Goal: Find specific page/section: Find specific page/section

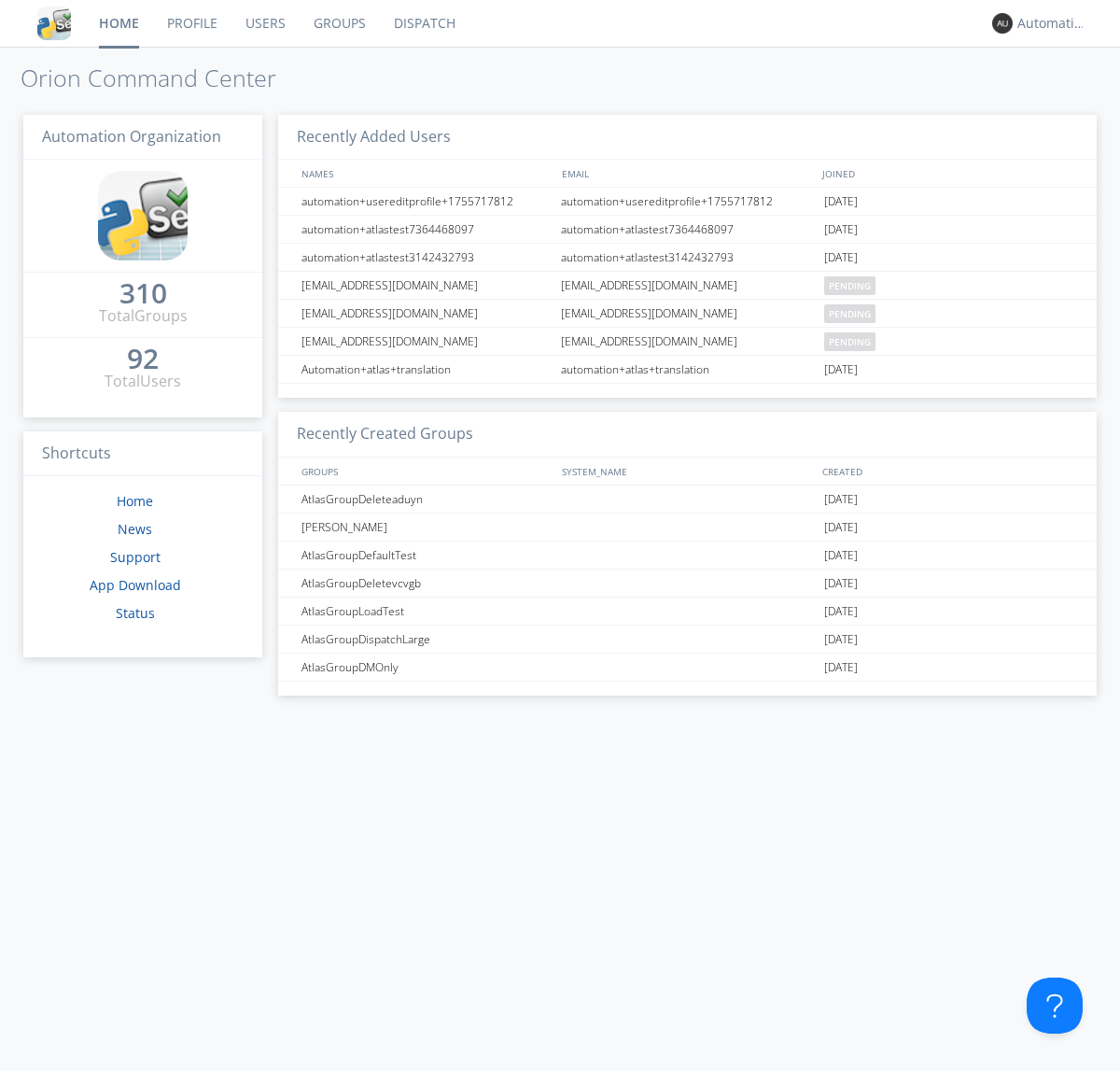
click at [423, 23] on link "Dispatch" at bounding box center [424, 23] width 89 height 47
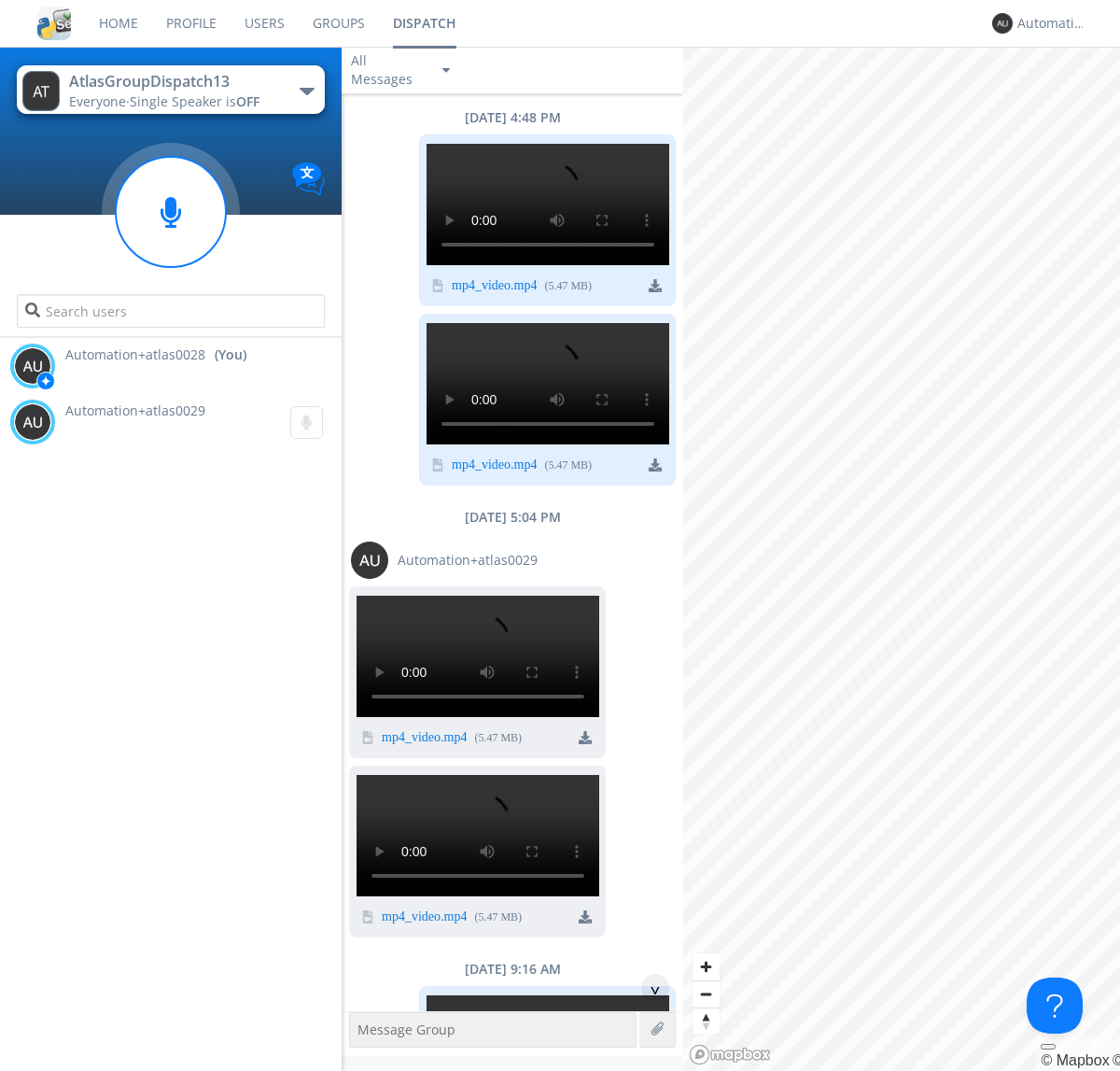
scroll to position [1080, 0]
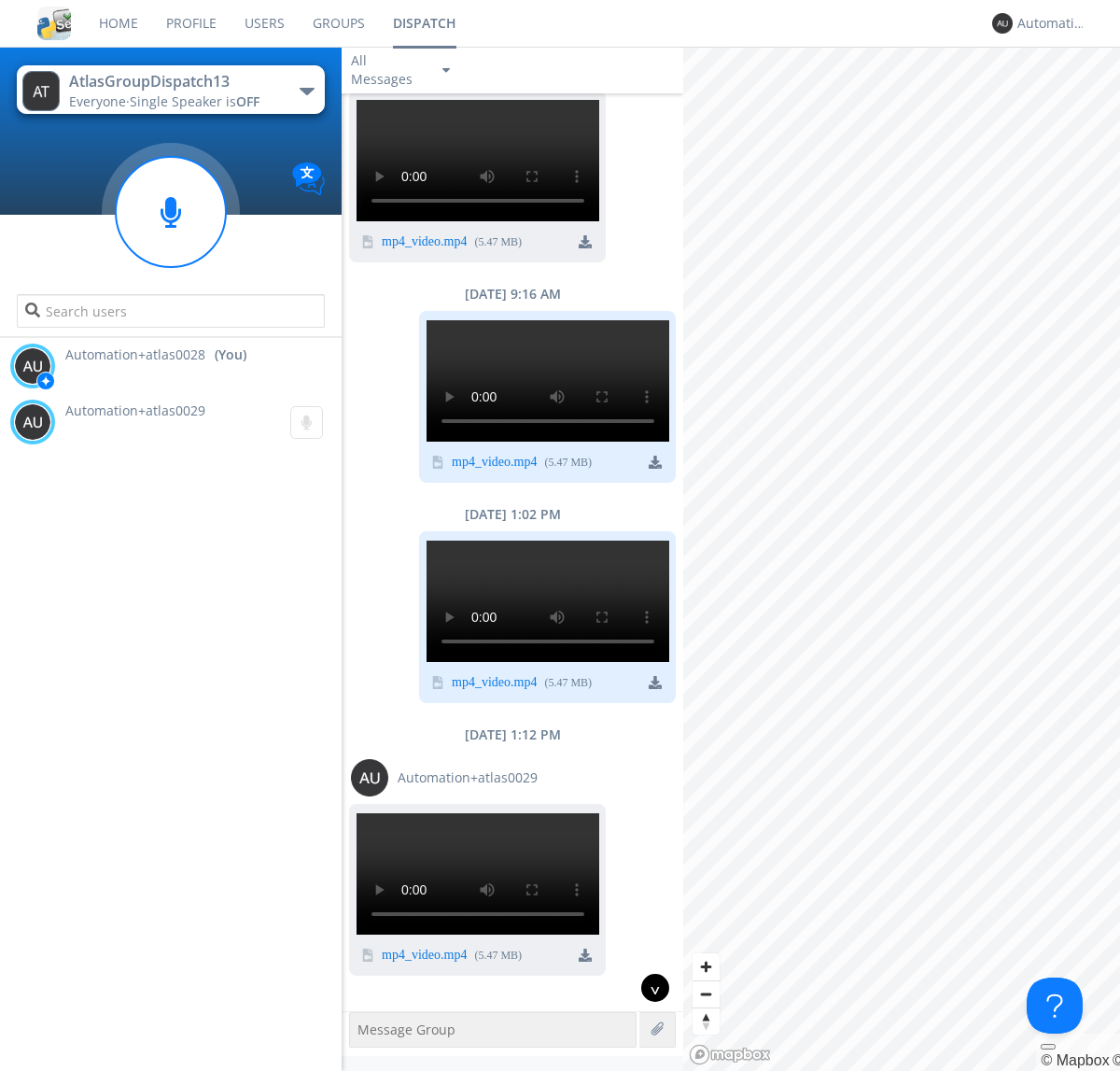
click at [648, 988] on div "^" at bounding box center [655, 988] width 28 height 28
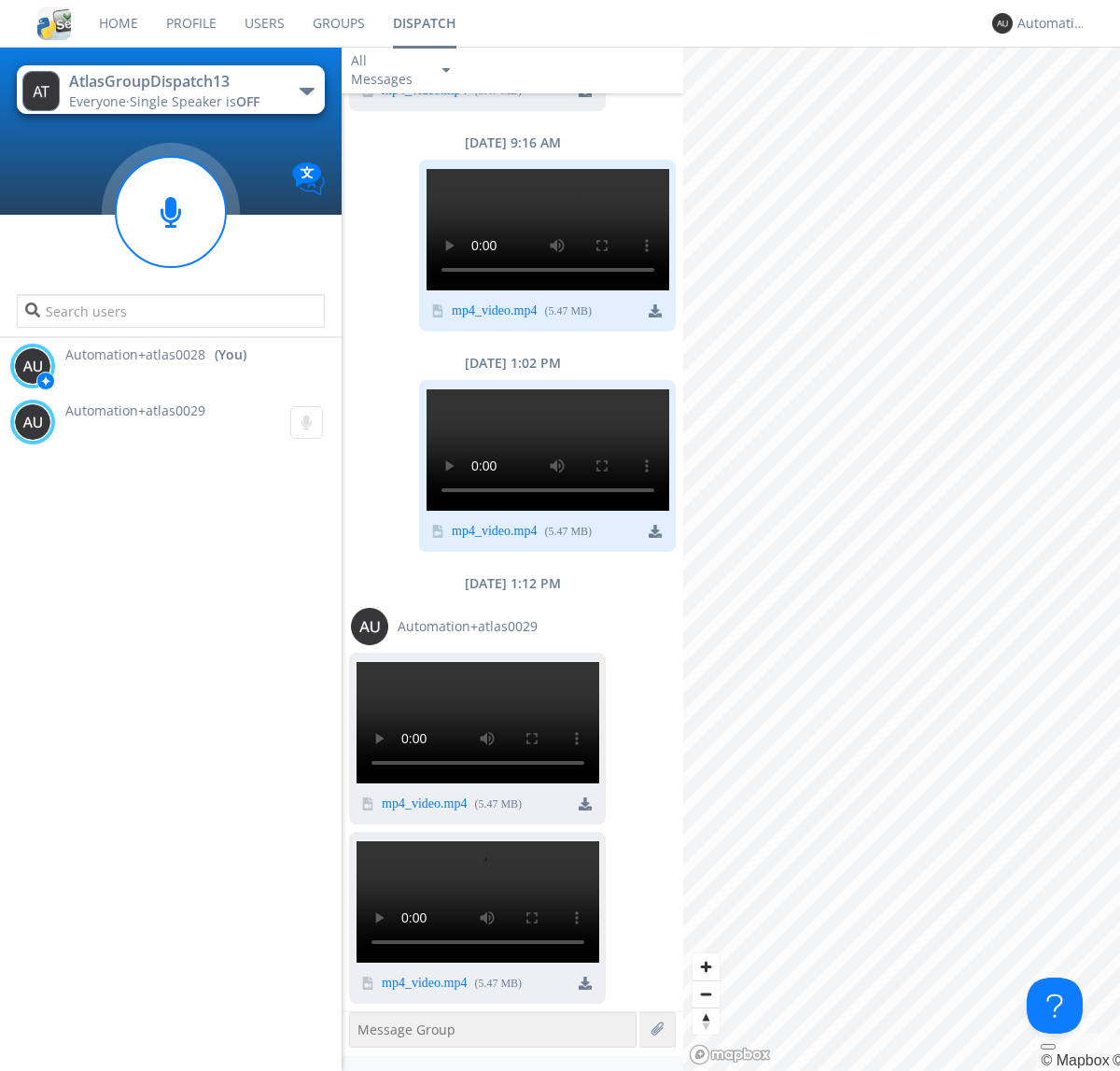
scroll to position [3306, 0]
click at [1047, 23] on div "Automation+atlas0028" at bounding box center [1052, 23] width 70 height 19
